Goal: Contribute content

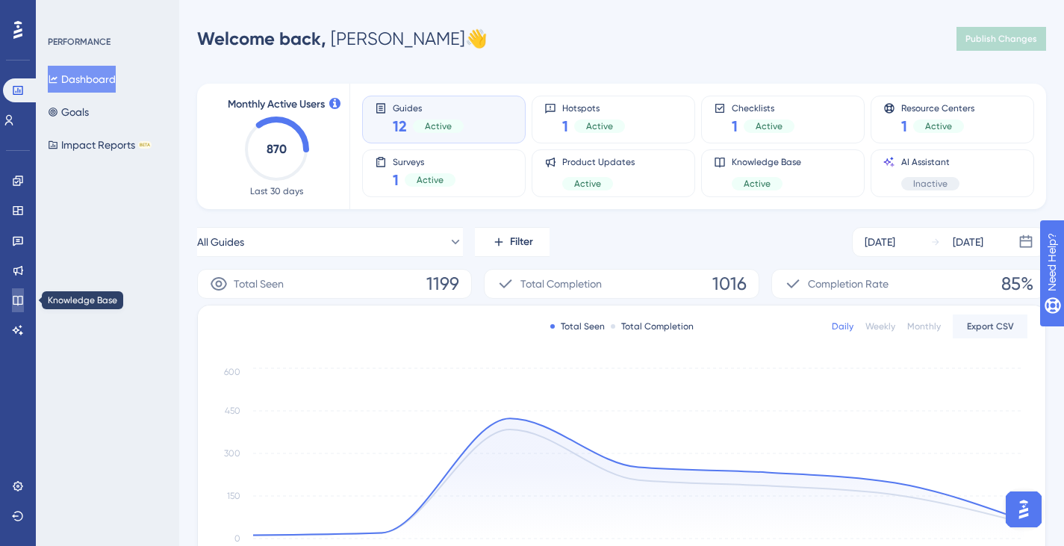
click at [18, 302] on icon at bounding box center [18, 301] width 10 height 10
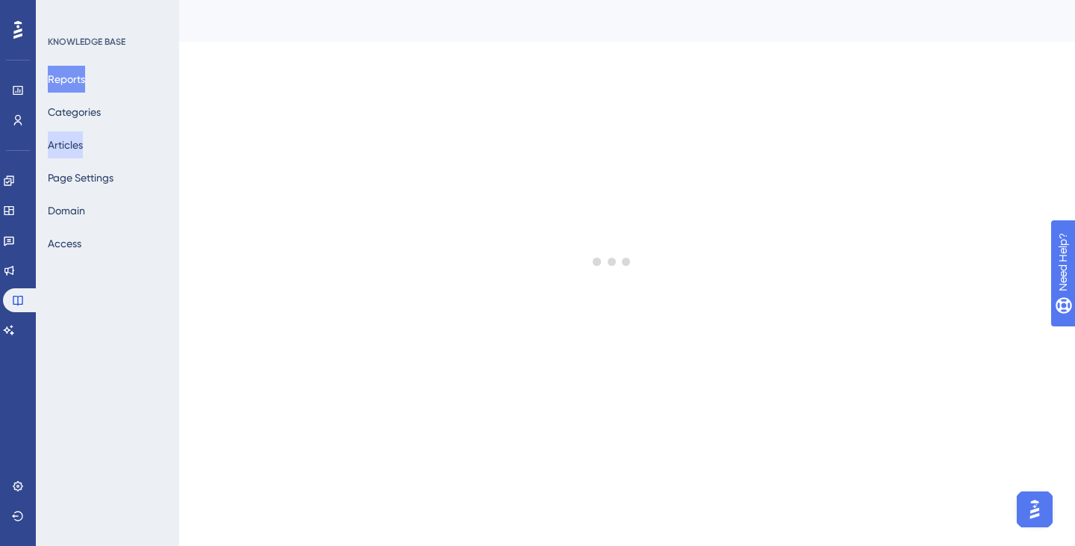
click at [83, 150] on button "Articles" at bounding box center [65, 144] width 35 height 27
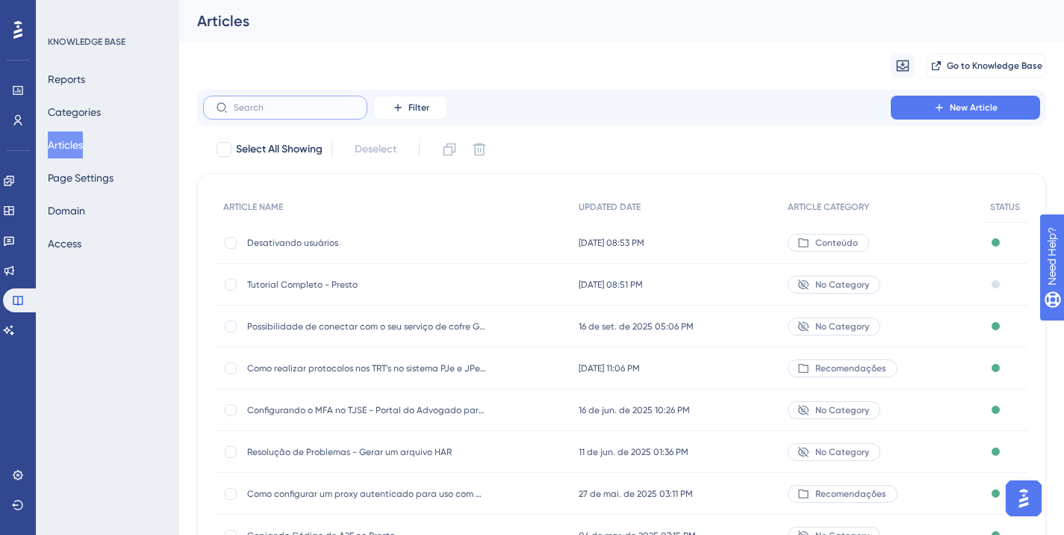
click at [267, 105] on input "text" at bounding box center [294, 107] width 121 height 10
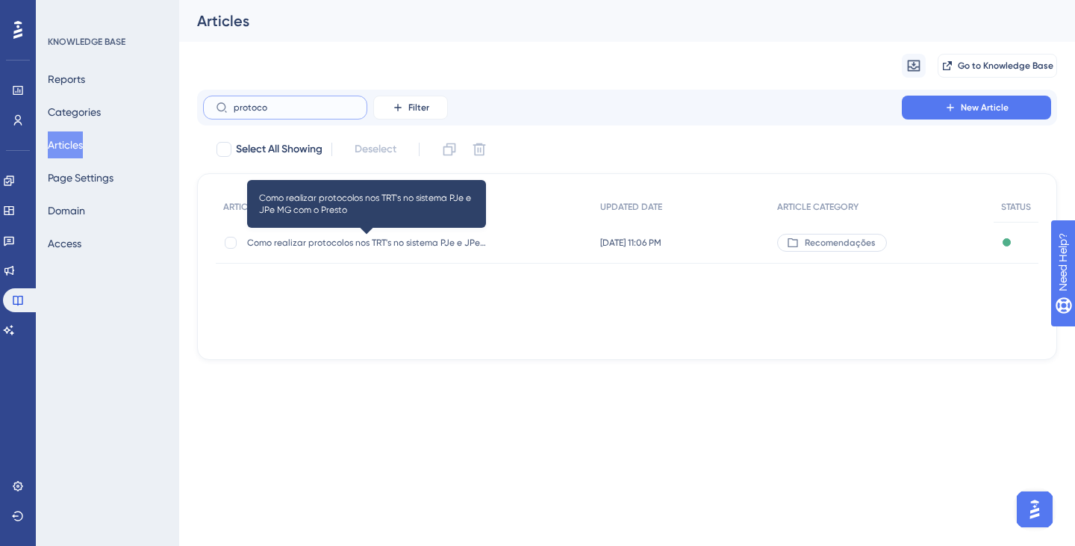
type input "protoco"
click at [352, 241] on span "Como realizar protocolos nos TRT's no sistema PJe e JPe MG com o Presto" at bounding box center [366, 243] width 239 height 12
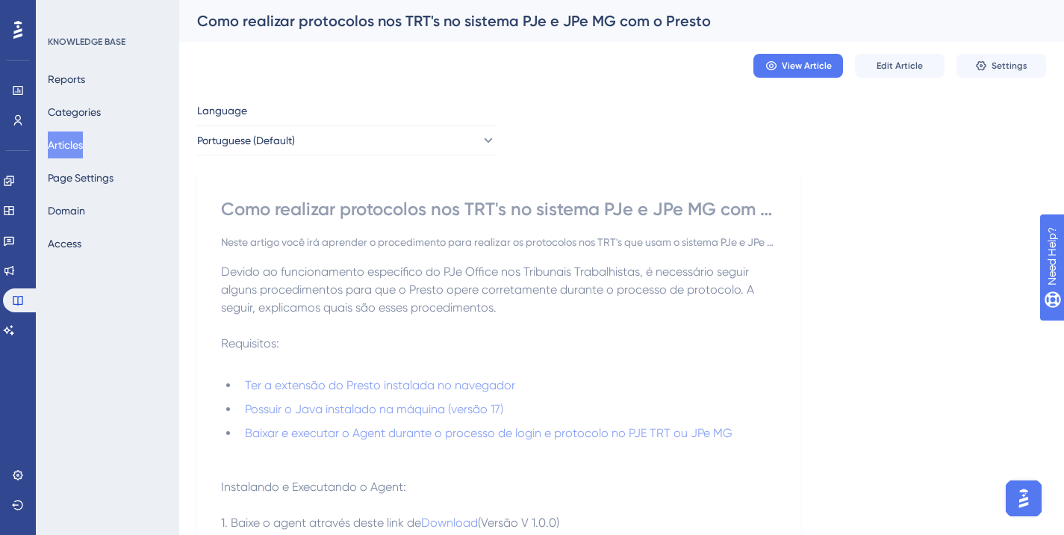
scroll to position [149, 0]
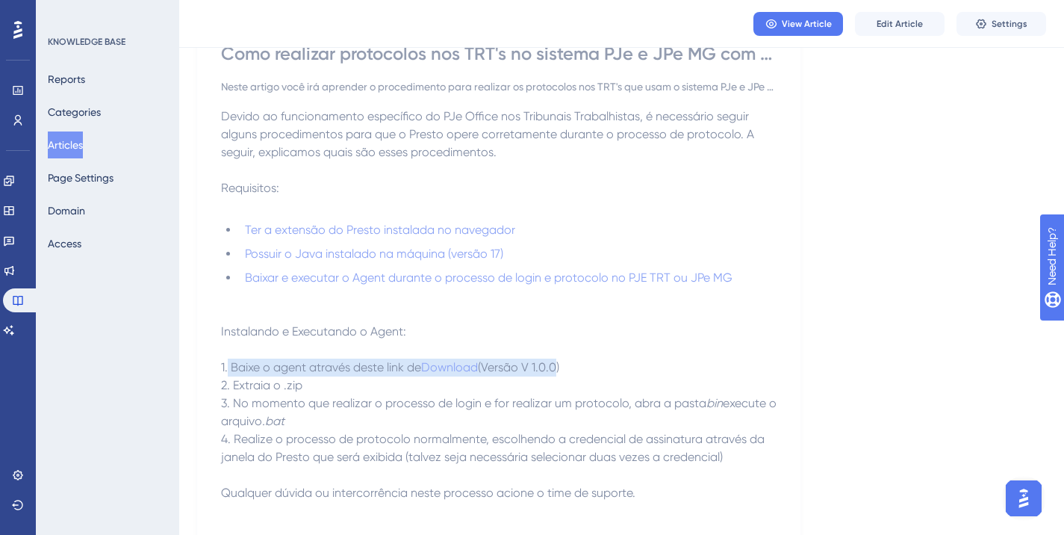
drag, startPoint x: 226, startPoint y: 367, endPoint x: 557, endPoint y: 374, distance: 330.9
click at [557, 374] on p "1. Baixe o agent através deste link de Download (Versão V 1.0.0)" at bounding box center [499, 367] width 556 height 18
drag, startPoint x: 252, startPoint y: 390, endPoint x: 329, endPoint y: 392, distance: 77.0
click at [329, 392] on p "2. Extraia o .zip" at bounding box center [499, 385] width 556 height 18
drag, startPoint x: 261, startPoint y: 403, endPoint x: 679, endPoint y: 428, distance: 419.0
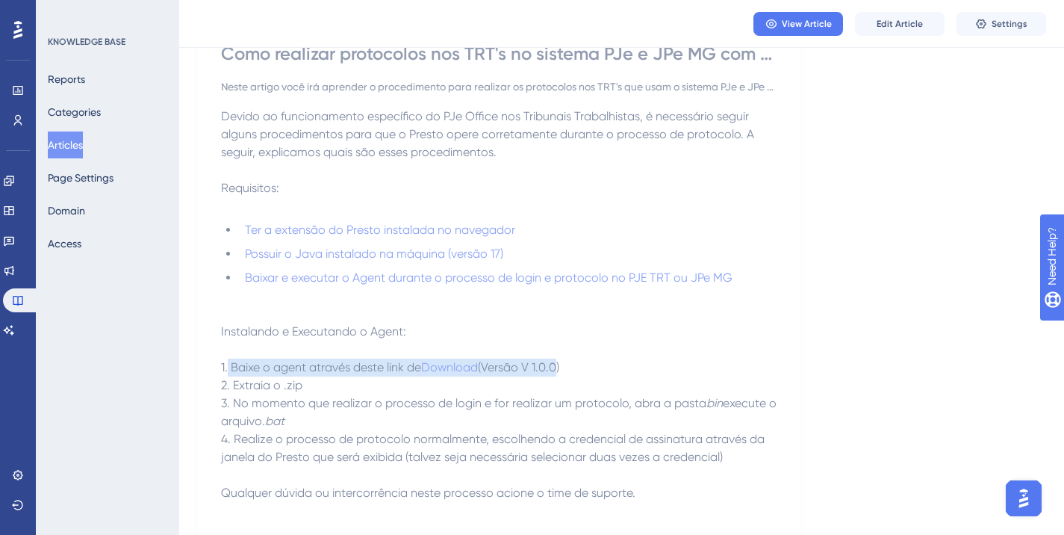
click at [679, 428] on p "3. No momento que realizar o processo de login e for realizar um protocolo, abr…" at bounding box center [499, 412] width 556 height 36
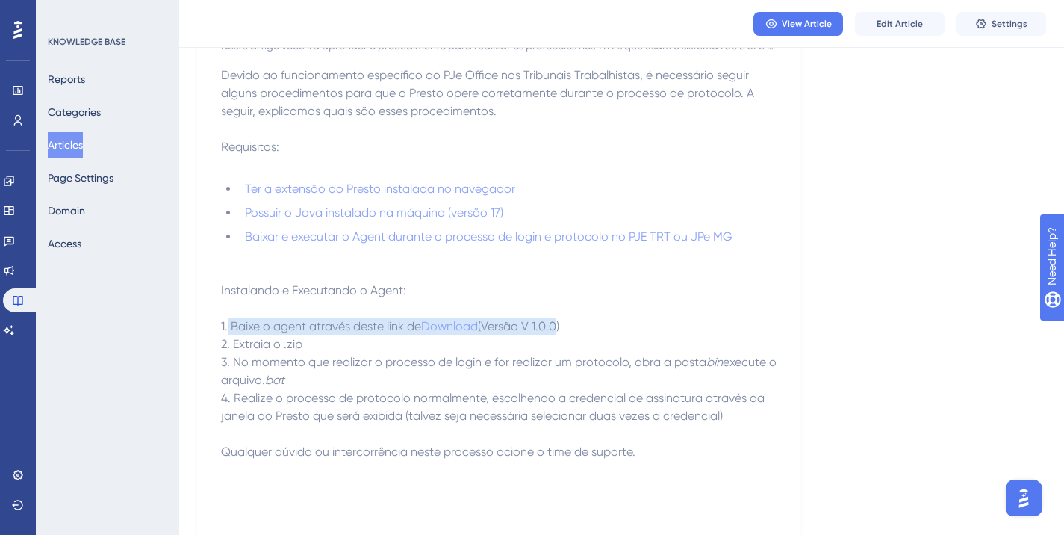
scroll to position [224, 0]
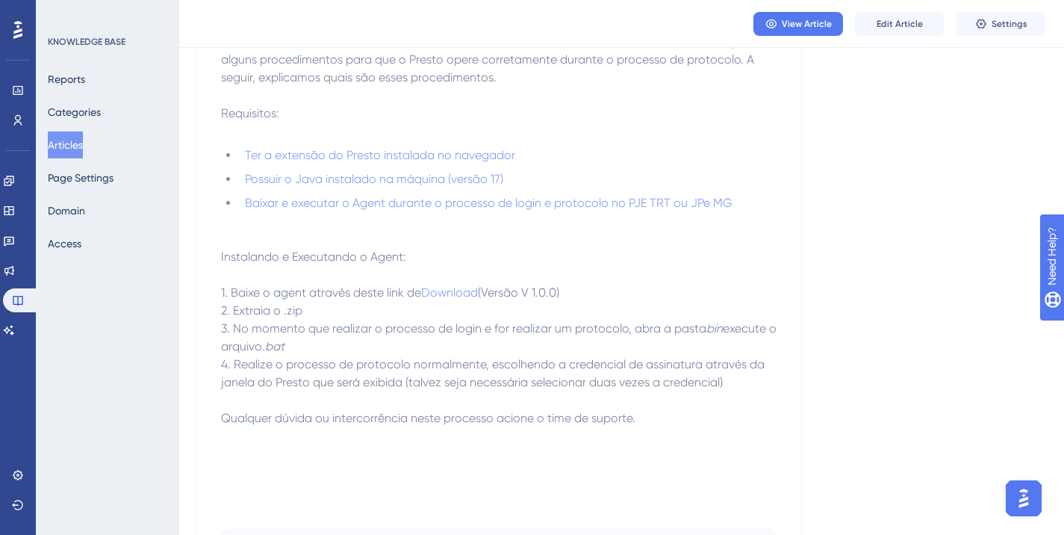
click at [362, 363] on span "4. Realize o processo de protocolo normalmente, escolhendo a credencial de assi…" at bounding box center [494, 373] width 547 height 32
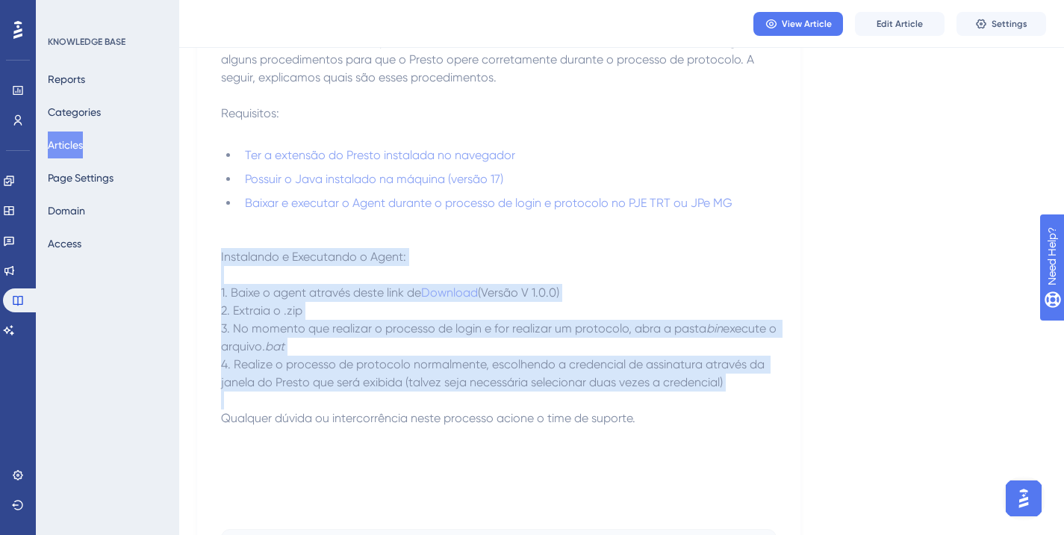
drag, startPoint x: 213, startPoint y: 259, endPoint x: 634, endPoint y: 399, distance: 443.8
click at [634, 399] on div "Como realizar protocolos nos TRT's no sistema PJe e JPe MG com o Presto Neste a…" at bounding box center [498, 285] width 603 height 684
copy div "Instalando e Executando o Agent: 1. Baixe o agent através deste link de Downloa…"
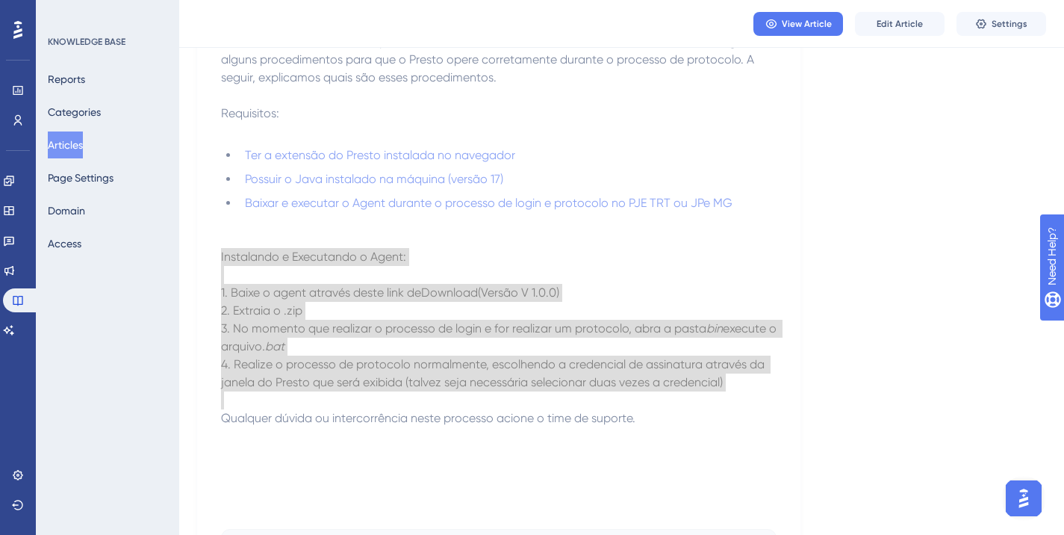
scroll to position [149, 0]
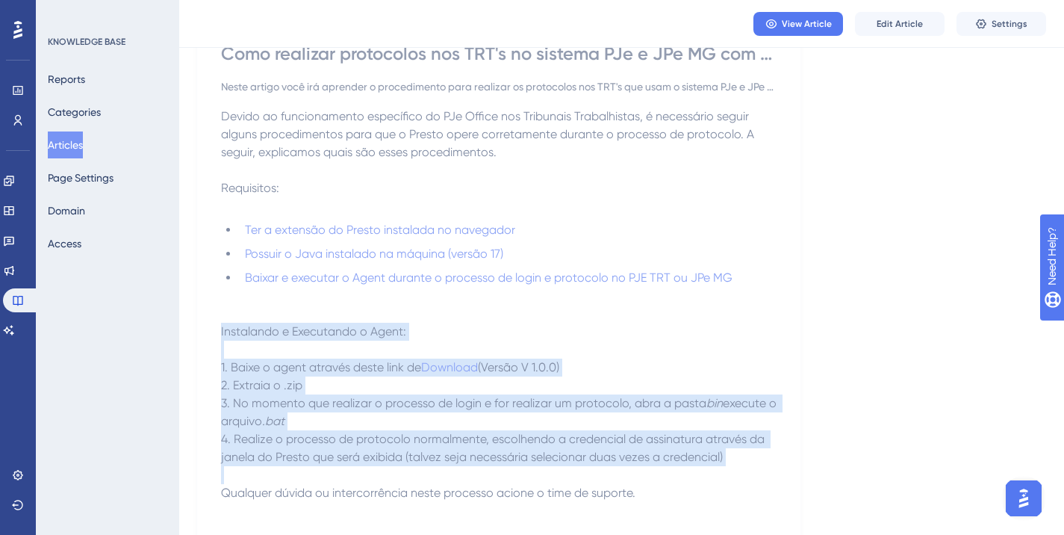
click at [308, 373] on span "1. Baixe o agent através deste link de" at bounding box center [321, 367] width 200 height 14
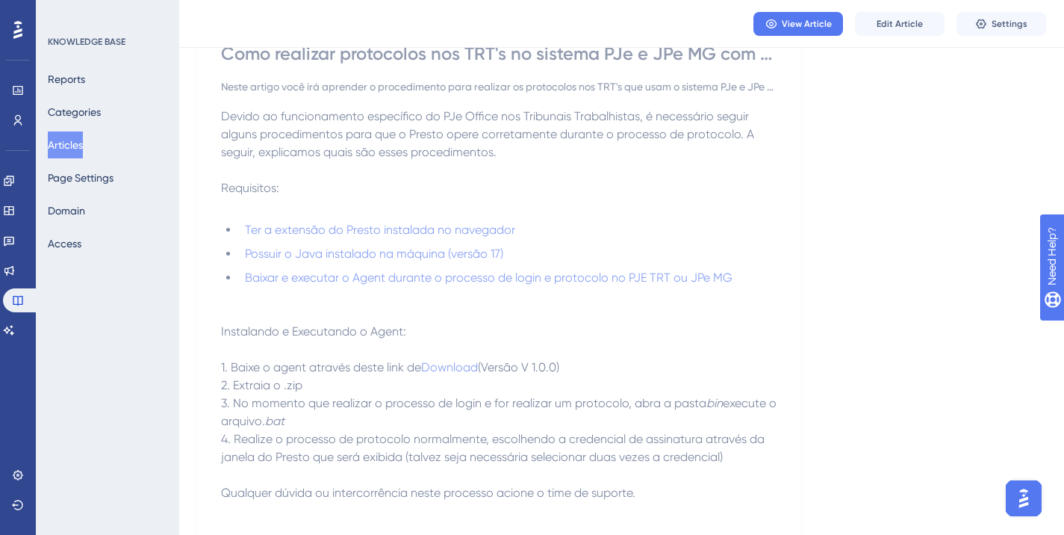
click at [365, 364] on span "1. Baixe o agent através deste link de" at bounding box center [321, 367] width 200 height 14
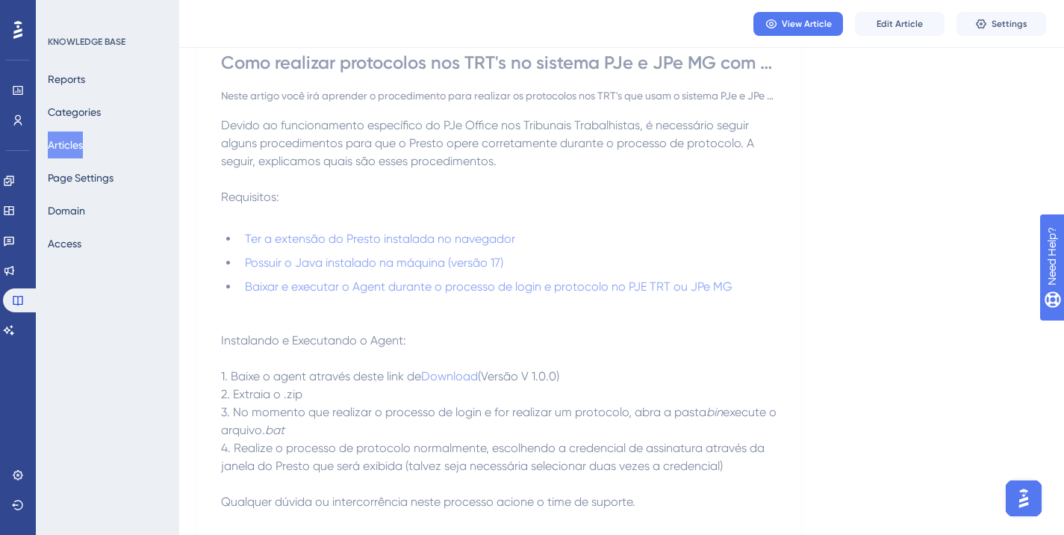
scroll to position [215, 0]
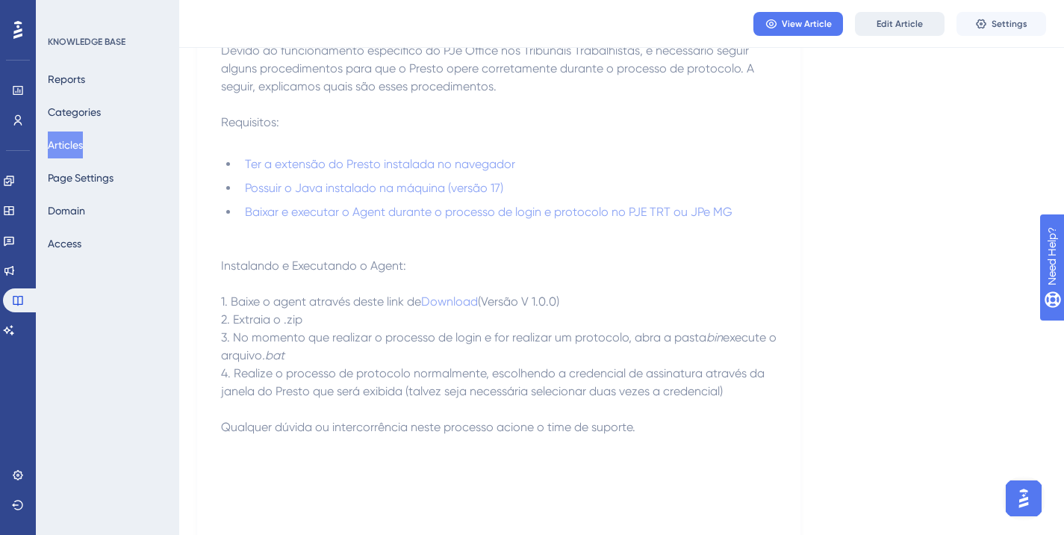
click at [894, 28] on span "Edit Article" at bounding box center [900, 24] width 46 height 12
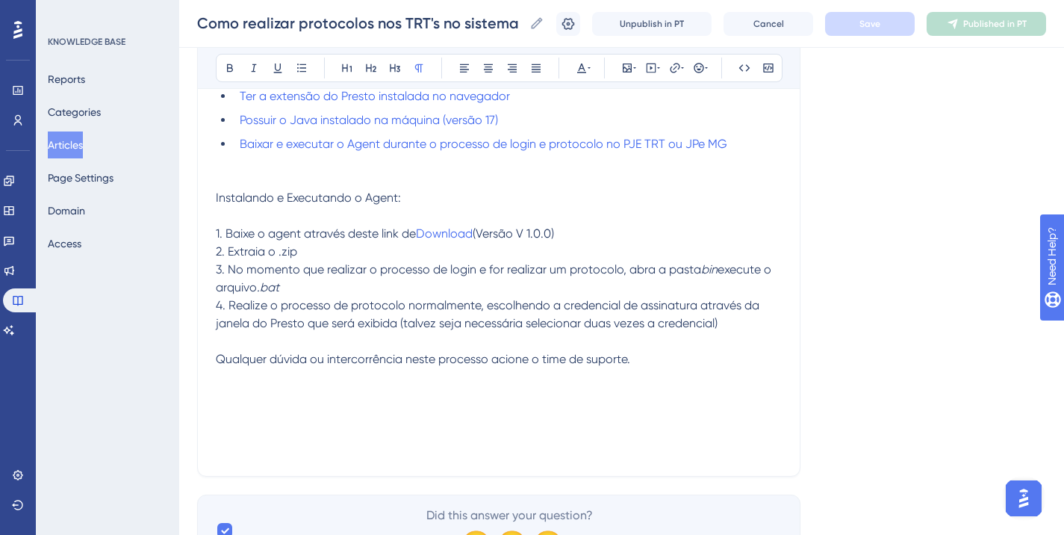
scroll to position [403, 0]
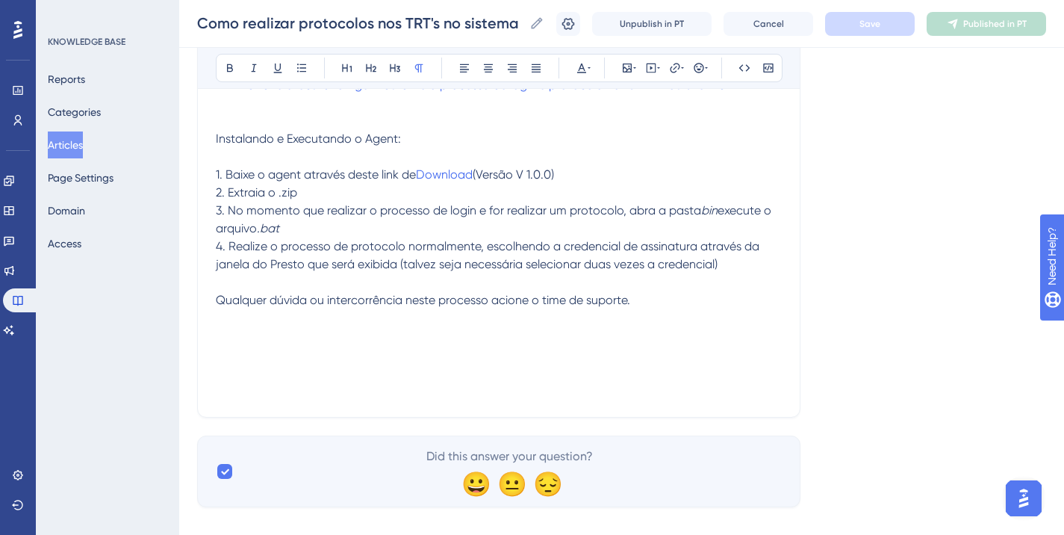
click at [633, 314] on p at bounding box center [499, 318] width 566 height 18
click at [648, 311] on p at bounding box center [499, 318] width 566 height 18
click at [652, 291] on p "Qualquer dúvida ou intercorrência neste processo acione o time de suporte." at bounding box center [499, 300] width 566 height 18
click at [743, 267] on p "4. Realize o processo de protocolo normalmente, escolhendo a credencial de assi…" at bounding box center [499, 255] width 566 height 36
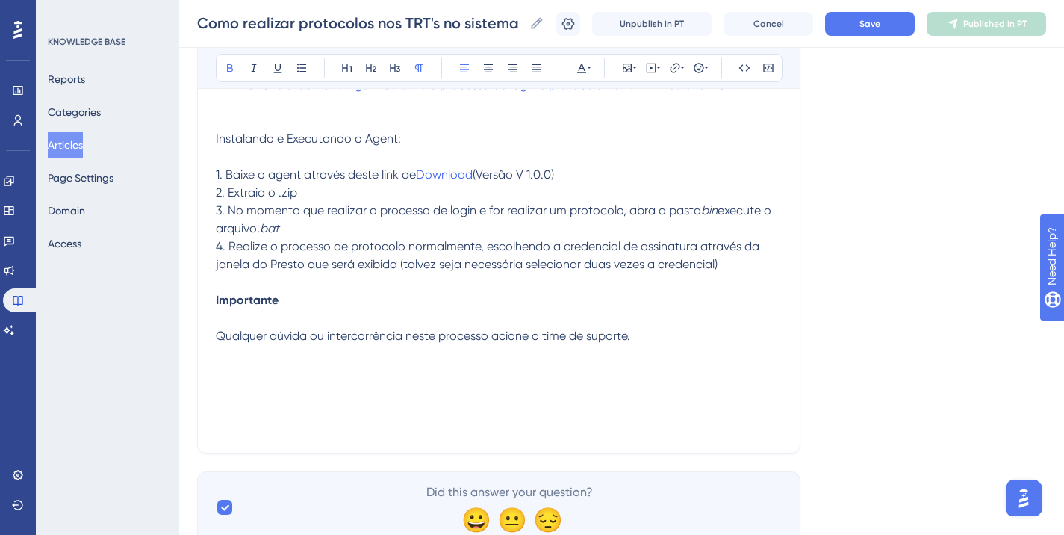
drag, startPoint x: 279, startPoint y: 302, endPoint x: 288, endPoint y: 302, distance: 8.2
click at [279, 302] on strong "Importante" at bounding box center [247, 300] width 63 height 14
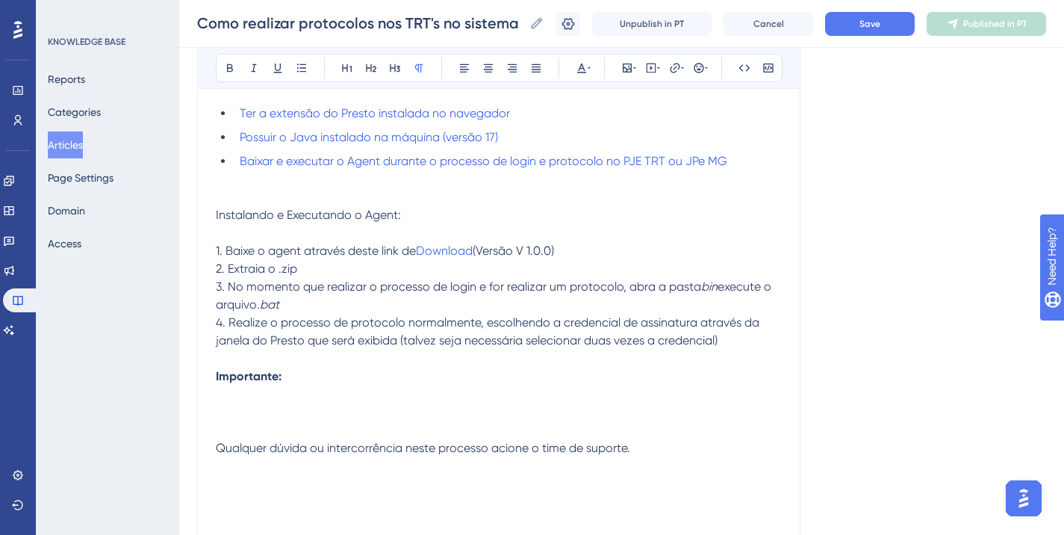
scroll to position [328, 0]
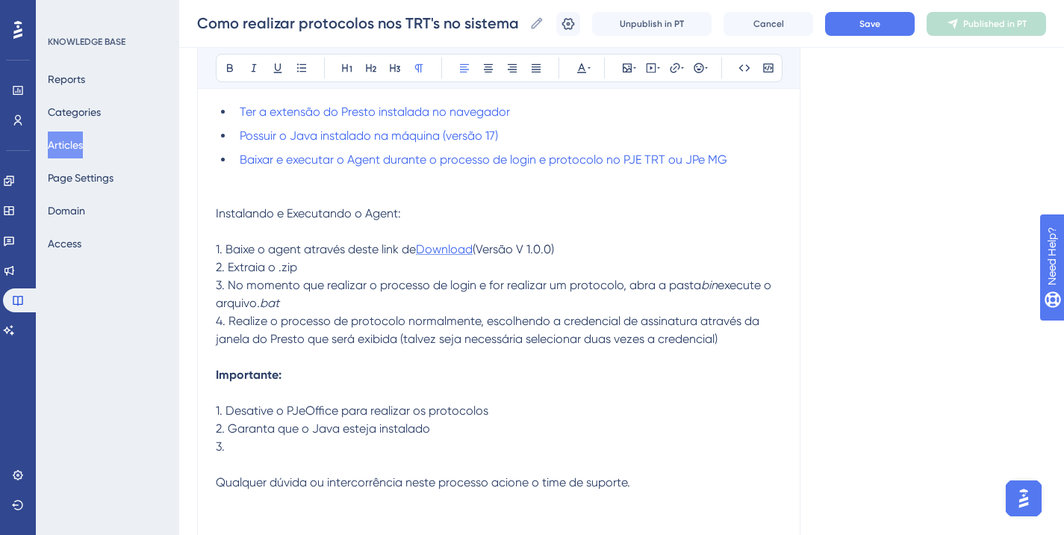
click at [451, 251] on span "Download" at bounding box center [444, 249] width 57 height 14
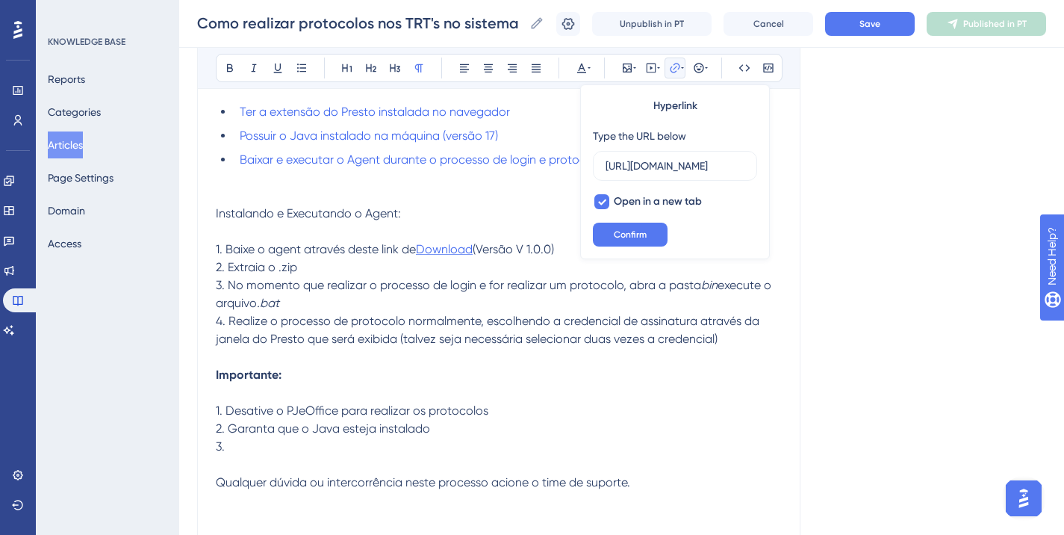
scroll to position [0, 300]
click at [722, 161] on input "[URL][DOMAIN_NAME]" at bounding box center [675, 166] width 139 height 16
drag, startPoint x: 743, startPoint y: 164, endPoint x: 543, endPoint y: 160, distance: 200.2
click at [543, 160] on div "Bold Italic Underline Bullet Point Heading 1 Heading 2 Heading 3 Normal Align L…" at bounding box center [499, 255] width 566 height 651
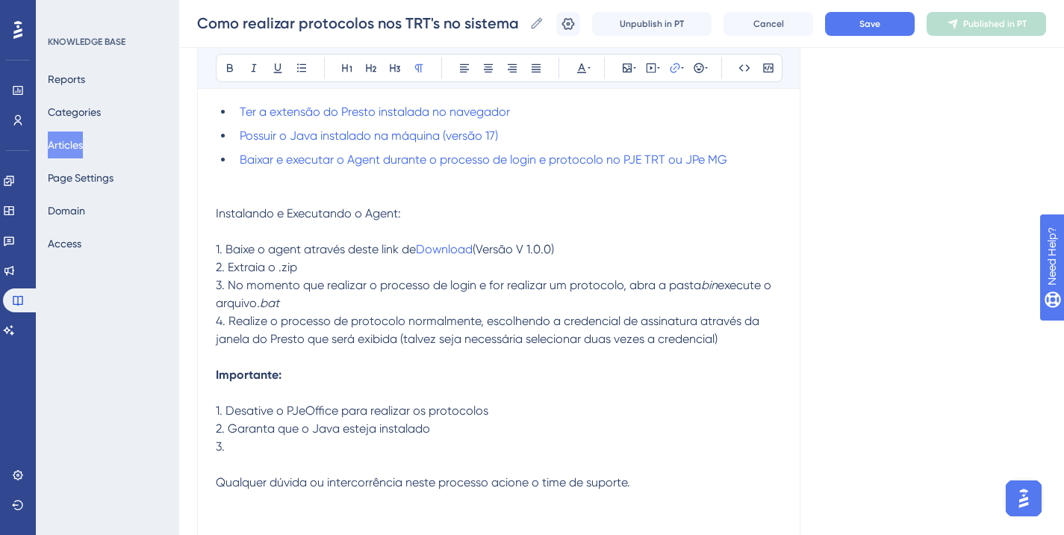
drag, startPoint x: 461, startPoint y: 255, endPoint x: 740, endPoint y: 252, distance: 279.3
click at [740, 252] on p "1. Baixe o agent através deste link de Download (Versão V 1.0.0)" at bounding box center [499, 249] width 566 height 18
drag, startPoint x: 476, startPoint y: 250, endPoint x: 773, endPoint y: 236, distance: 296.8
click at [773, 236] on p at bounding box center [499, 232] width 566 height 18
drag, startPoint x: 591, startPoint y: 252, endPoint x: 426, endPoint y: 255, distance: 165.1
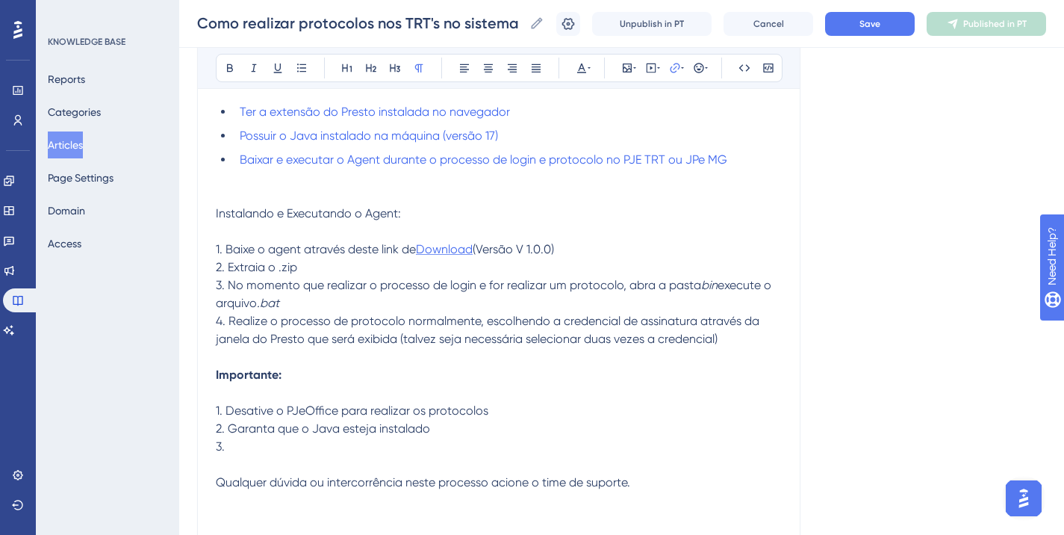
click at [426, 255] on p "1. Baixe o agent através deste link de Download (Versão V 1.0.0)" at bounding box center [499, 249] width 566 height 18
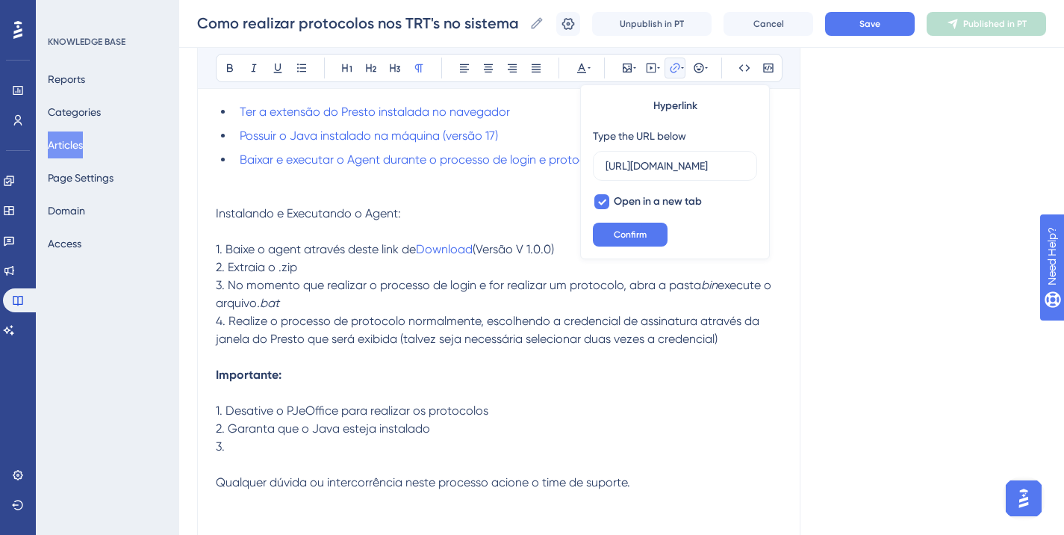
scroll to position [0, 300]
click at [670, 162] on input "[URL][DOMAIN_NAME]" at bounding box center [675, 166] width 139 height 16
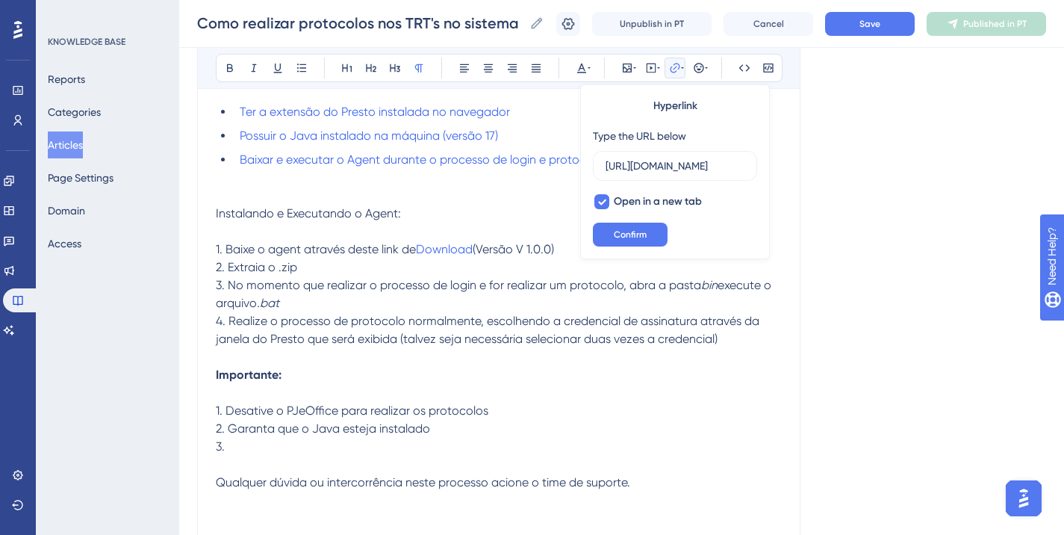
click at [258, 455] on p "3." at bounding box center [499, 447] width 566 height 18
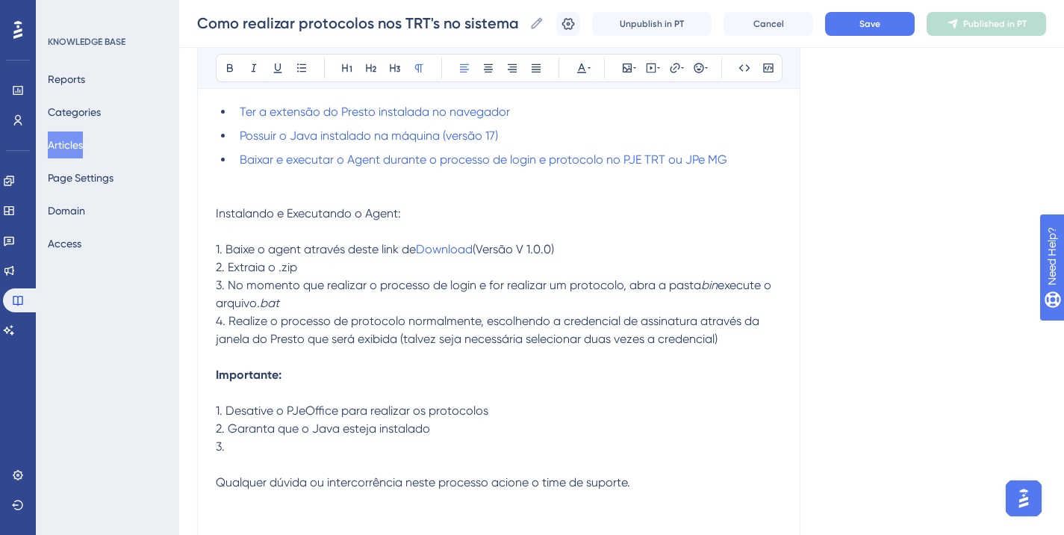
click at [247, 444] on p "3." at bounding box center [499, 447] width 566 height 18
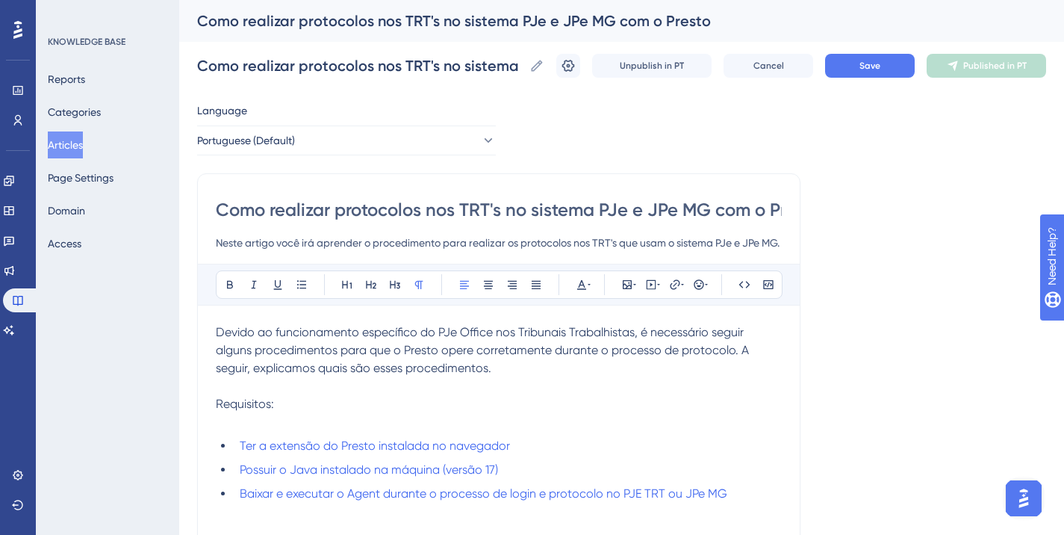
click at [864, 78] on div "Como realizar protocolos nos TRT's no sistema PJe e JPe MG com o Presto Como re…" at bounding box center [621, 66] width 849 height 48
click at [876, 70] on span "Save" at bounding box center [870, 66] width 21 height 12
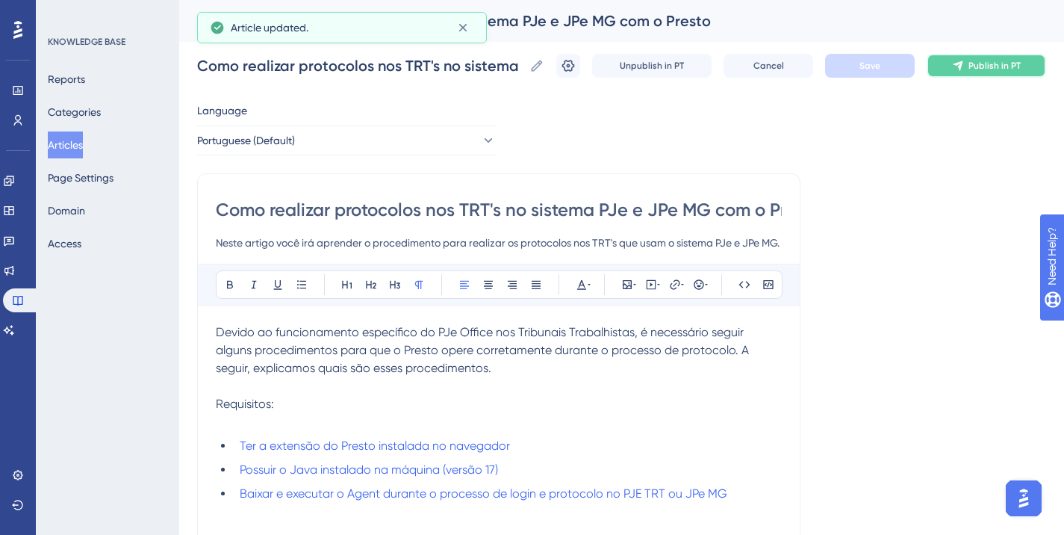
click at [952, 71] on button "Publish in PT" at bounding box center [986, 66] width 119 height 24
